Goal: Ask a question

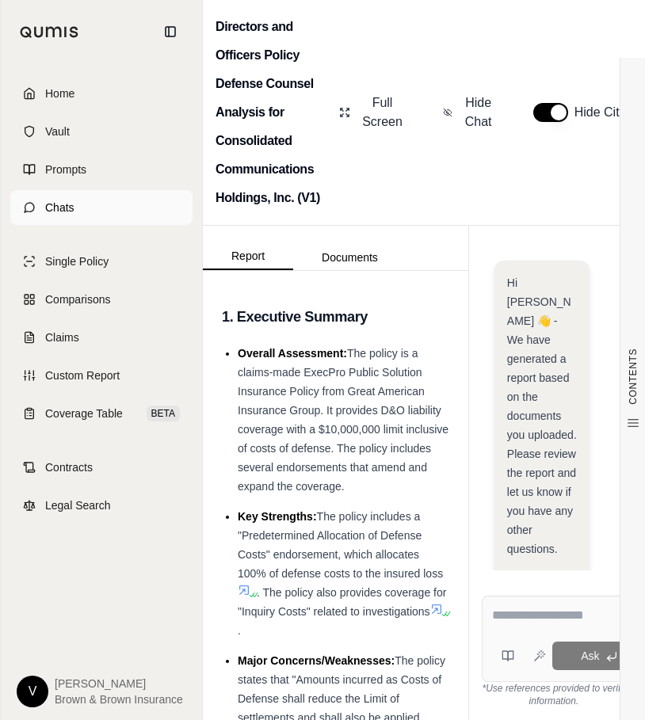
click at [81, 205] on link "Chats" at bounding box center [101, 207] width 182 height 35
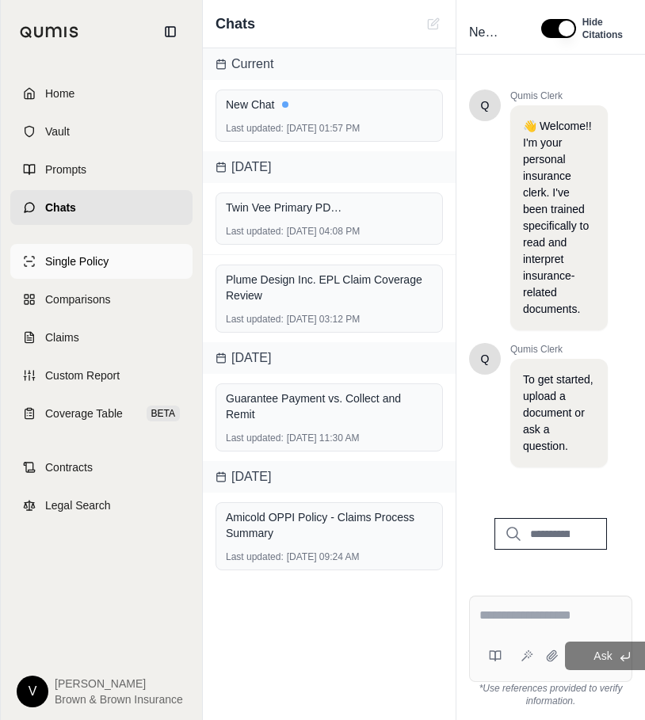
click at [111, 264] on link "Single Policy" at bounding box center [101, 261] width 182 height 35
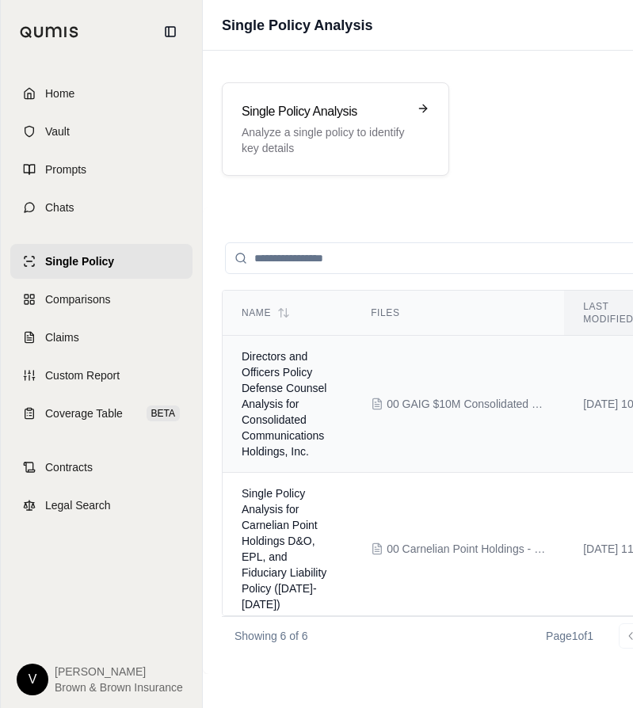
click at [280, 381] on span "Directors and Officers Policy Defense Counsel Analysis for Consolidated Communi…" at bounding box center [284, 404] width 85 height 108
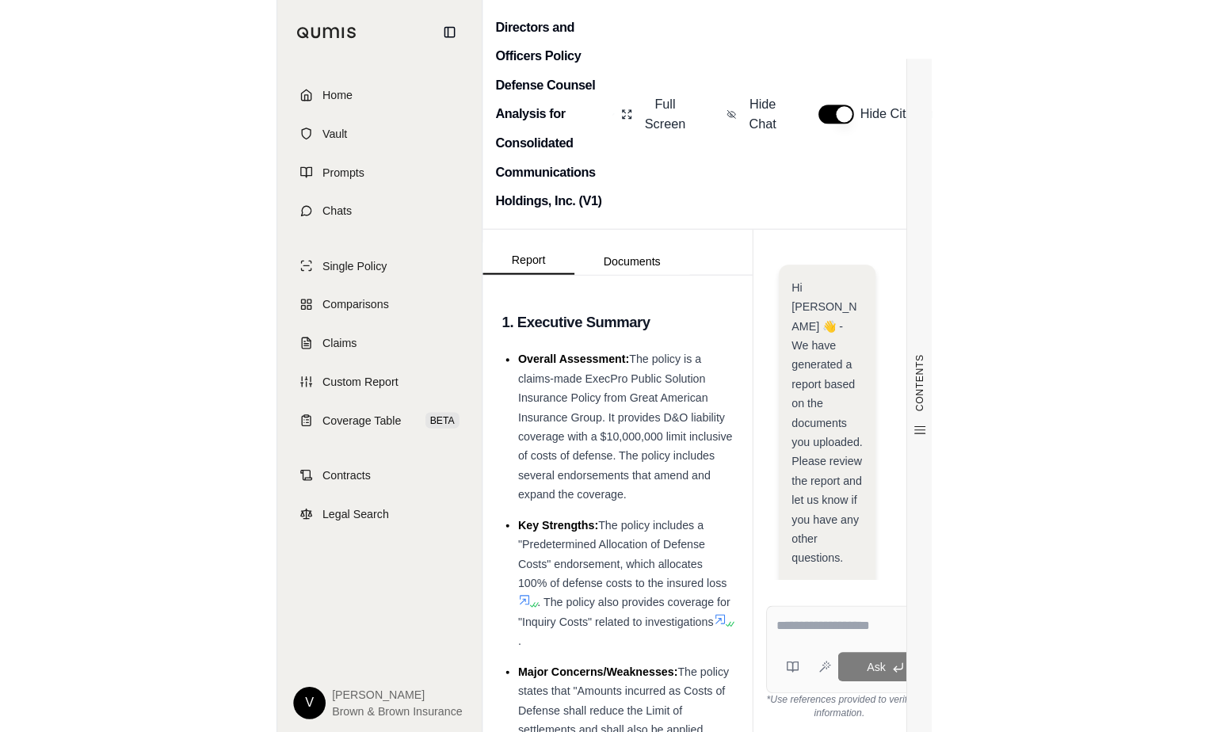
scroll to position [804, 0]
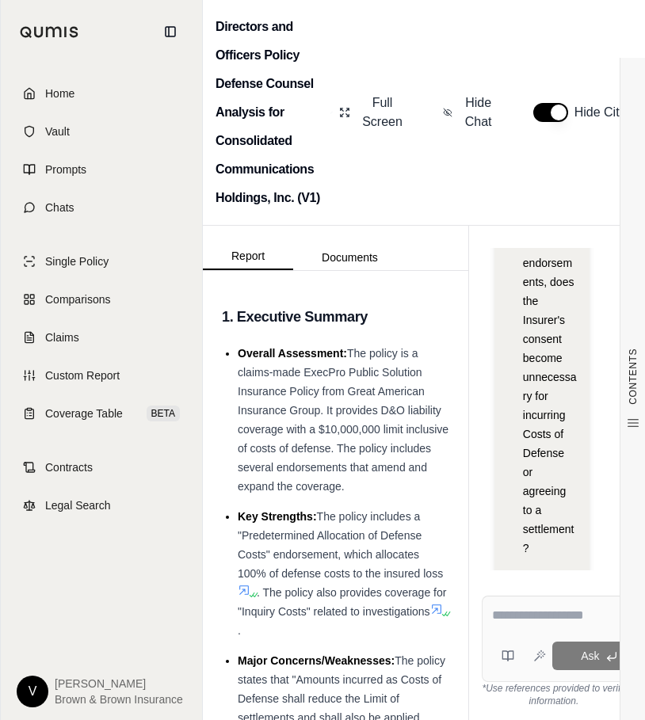
click at [542, 626] on div at bounding box center [554, 618] width 124 height 25
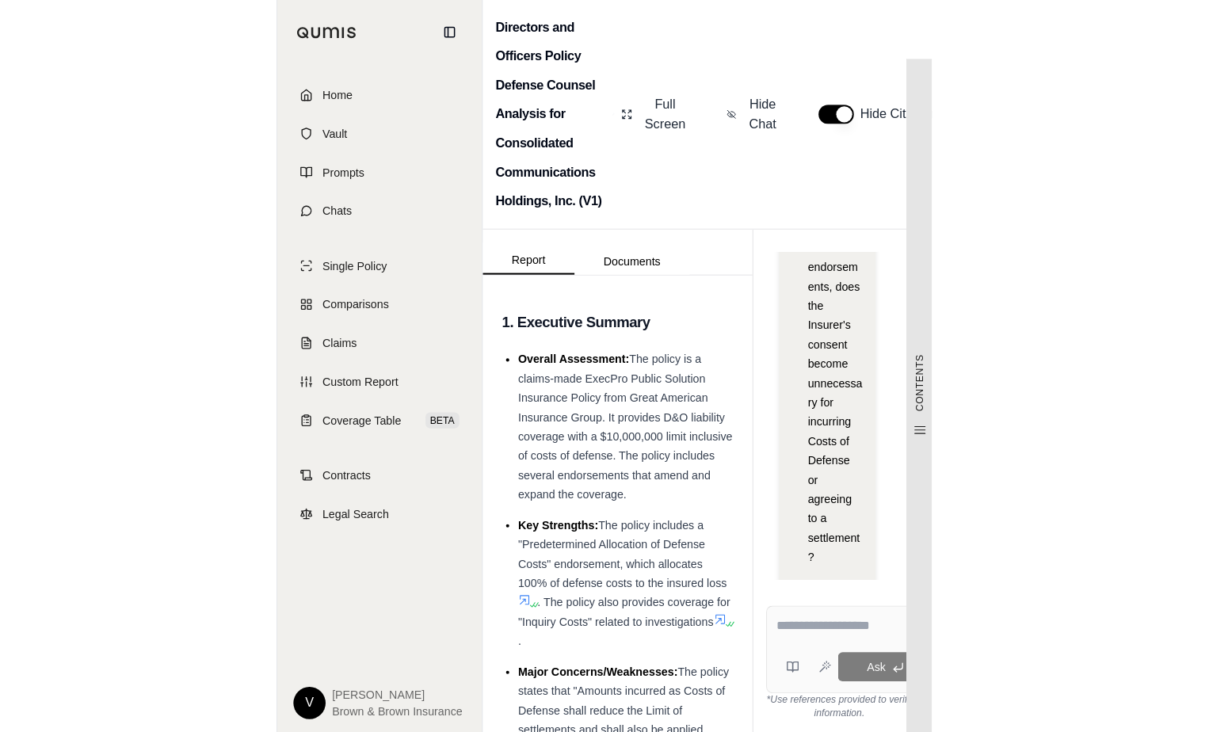
scroll to position [0, 0]
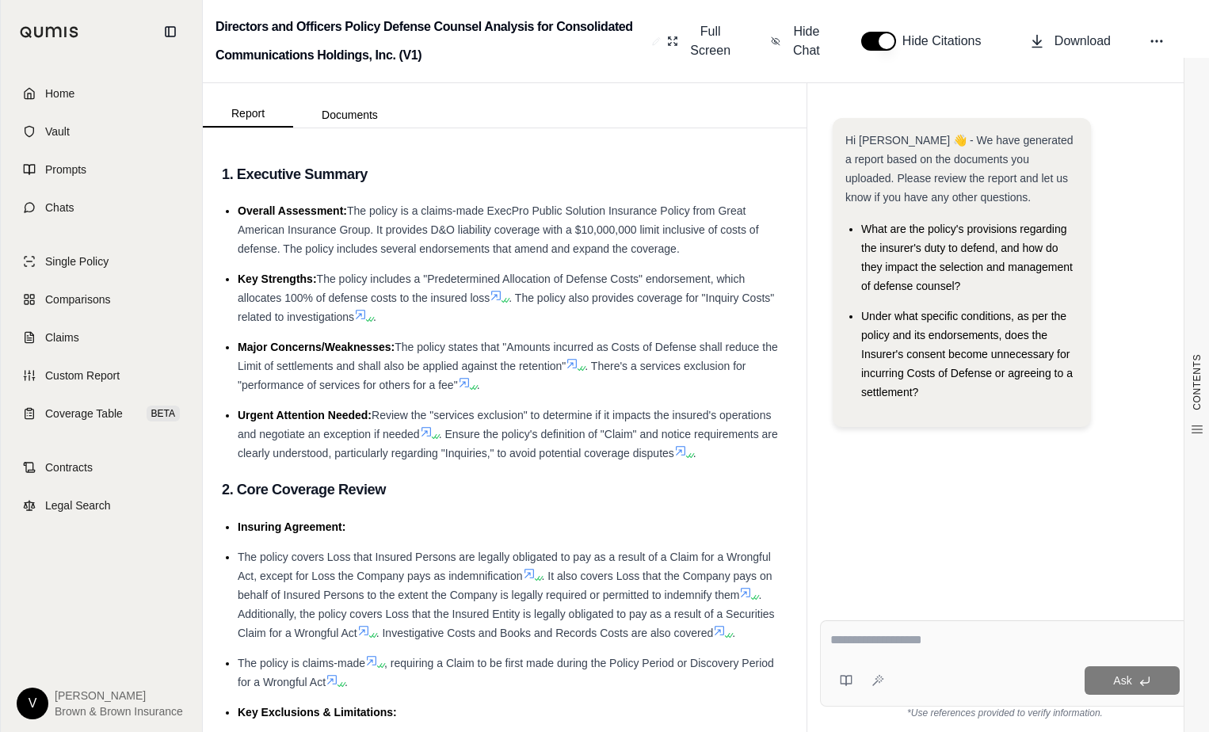
click at [938, 639] on textarea at bounding box center [1004, 639] width 349 height 19
type textarea "**********"
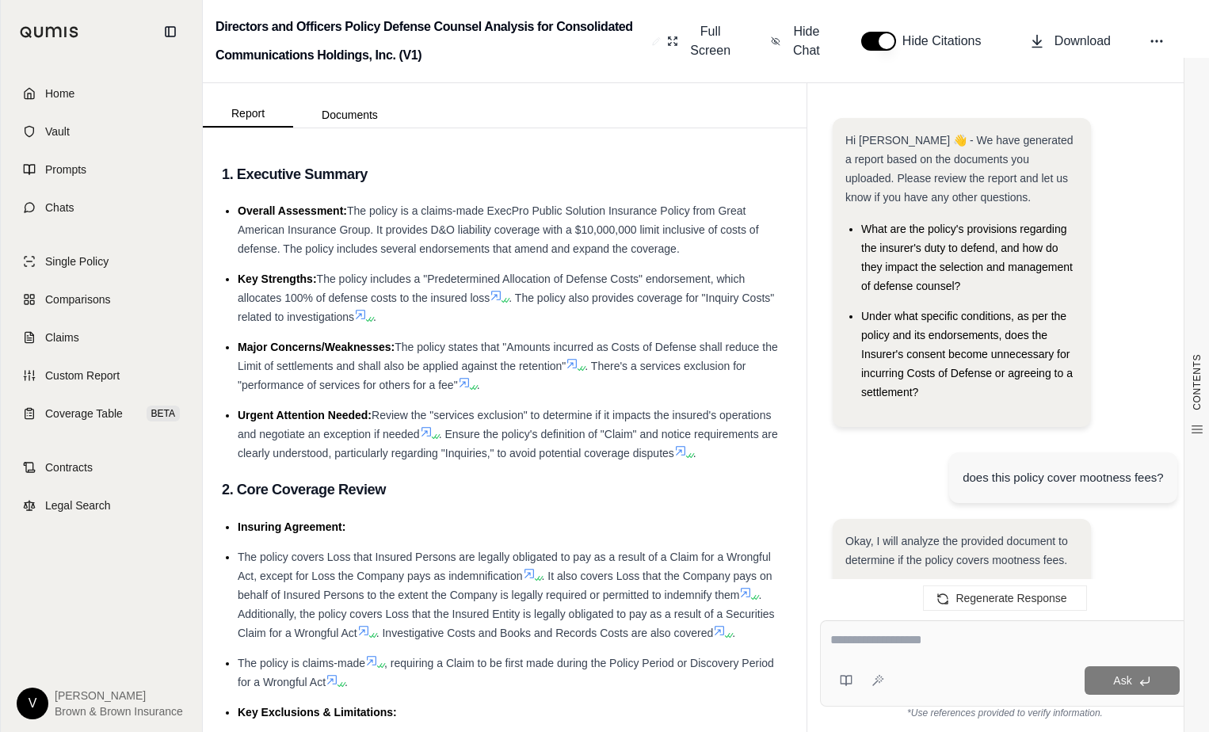
scroll to position [2511, 0]
